Goal: Navigation & Orientation: Go to known website

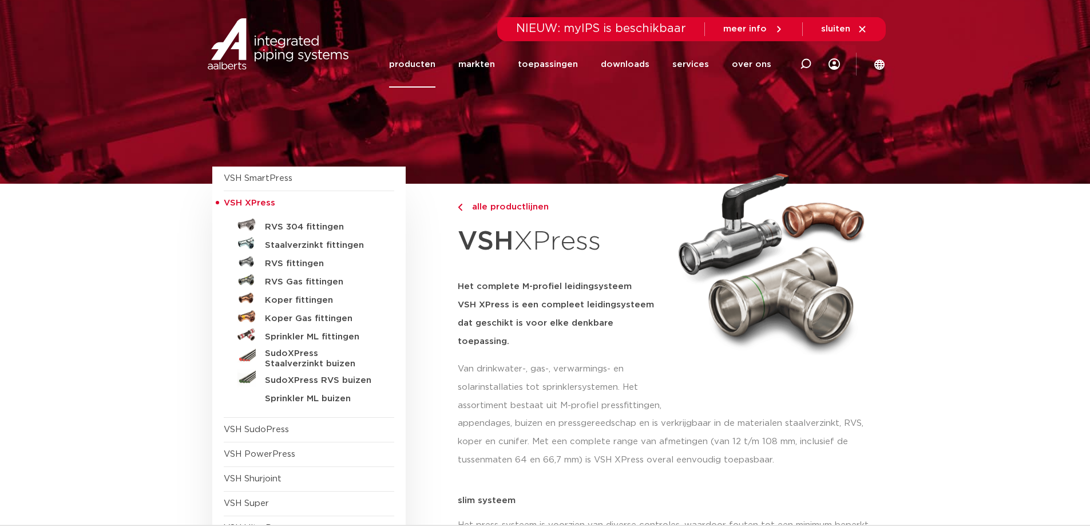
click at [427, 63] on link "producten" at bounding box center [412, 64] width 46 height 46
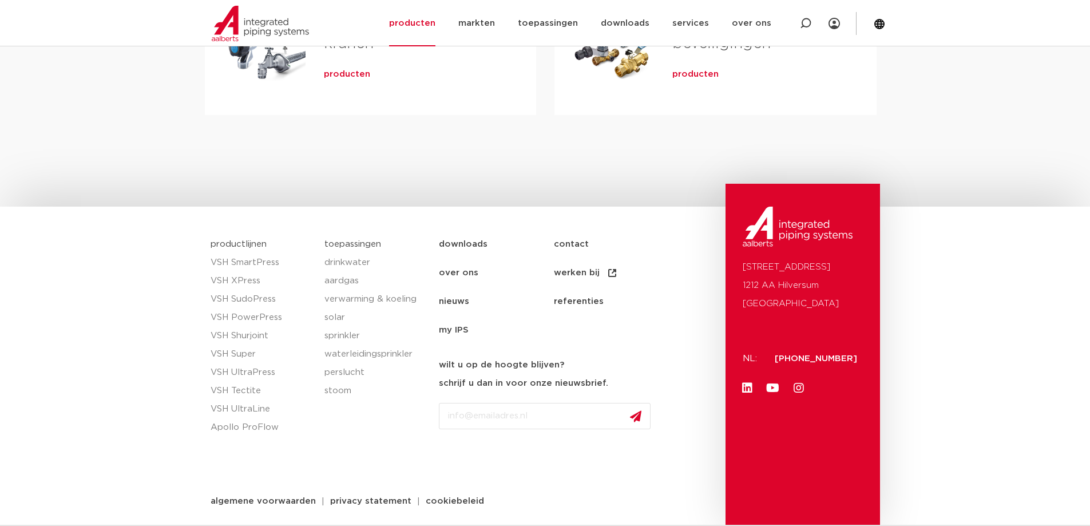
click at [814, 231] on img at bounding box center [798, 227] width 110 height 40
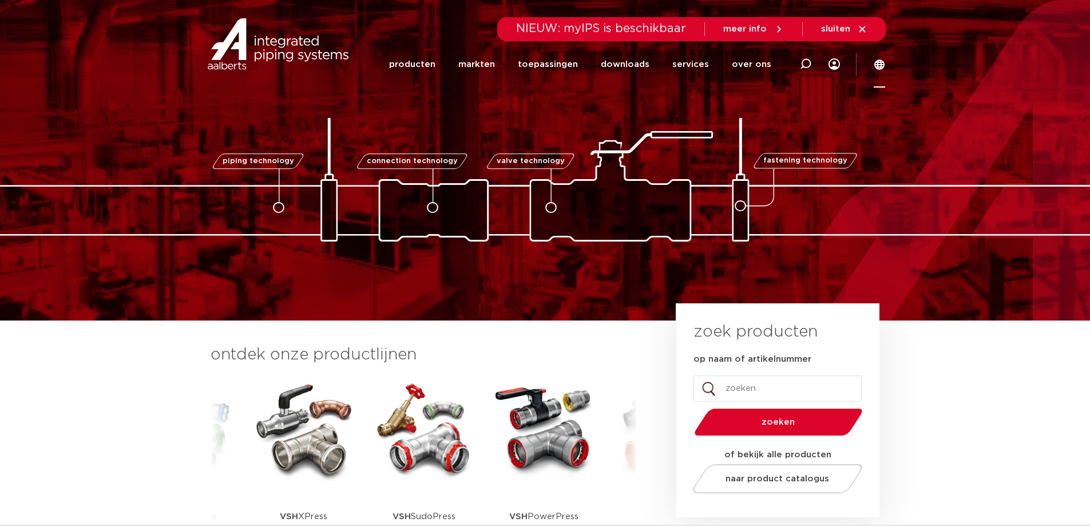
click at [875, 62] on icon at bounding box center [879, 64] width 11 height 11
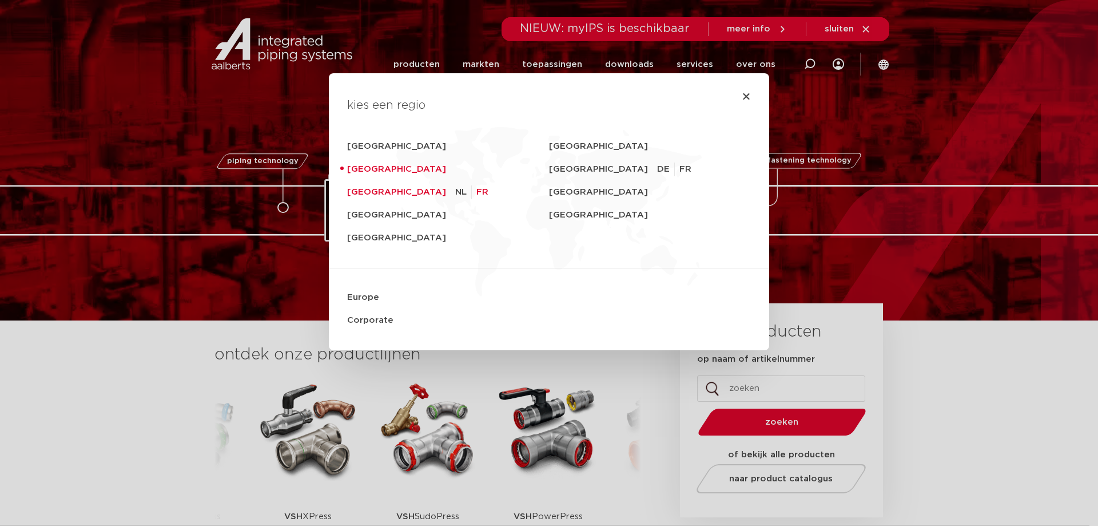
click at [412, 190] on li "[GEOGRAPHIC_DATA] NL FR" at bounding box center [448, 192] width 202 height 23
click at [477, 191] on link "FR" at bounding box center [483, 192] width 12 height 14
